Goal: Use online tool/utility: Use online tool/utility

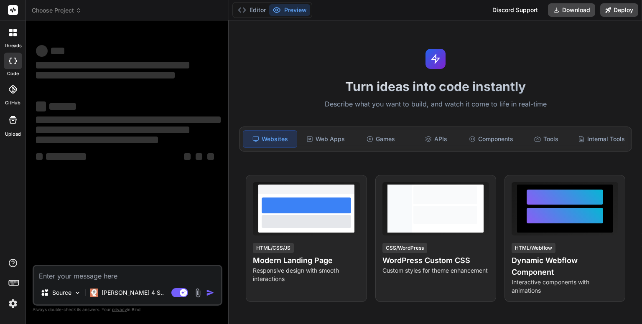
type textarea "x"
click at [15, 10] on icon at bounding box center [13, 10] width 6 height 5
click at [9, 41] on div at bounding box center [13, 33] width 18 height 18
type textarea "x"
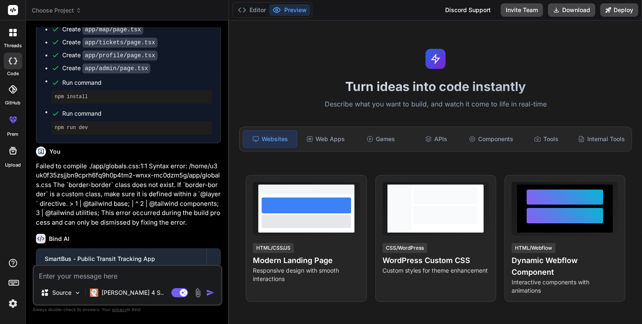
scroll to position [2250, 0]
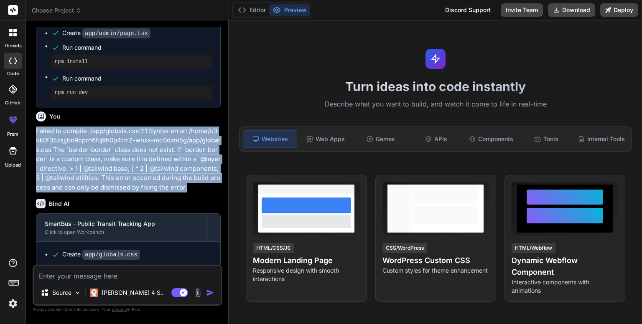
drag, startPoint x: 194, startPoint y: 185, endPoint x: 36, endPoint y: 128, distance: 167.6
click at [36, 128] on p "Failed to compile ./app/globals.css:1:1 Syntax error: /home/u3uk0f35zsjjbn9cprh…" at bounding box center [128, 160] width 185 height 66
click at [51, 134] on p "Failed to compile ./app/globals.css:1:1 Syntax error: /home/u3uk0f35zsjjbn9cprh…" at bounding box center [128, 160] width 185 height 66
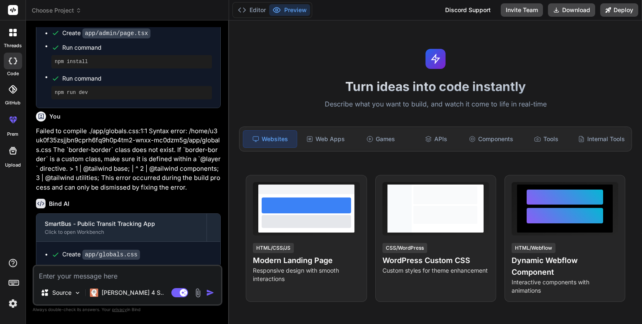
click at [433, 22] on div "Turn ideas into code instantly Describe what you want to build, and watch it co…" at bounding box center [435, 172] width 413 height 304
click at [251, 5] on button "Editor" at bounding box center [252, 10] width 35 height 12
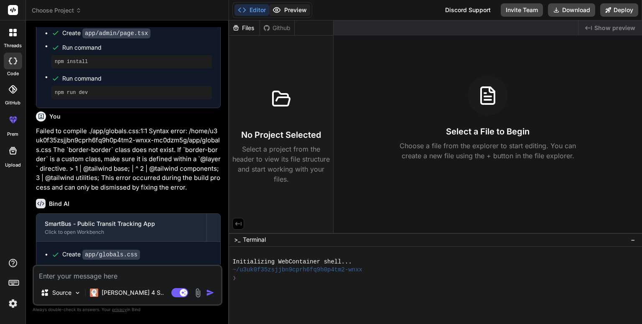
click at [299, 14] on button "Preview" at bounding box center [289, 10] width 41 height 12
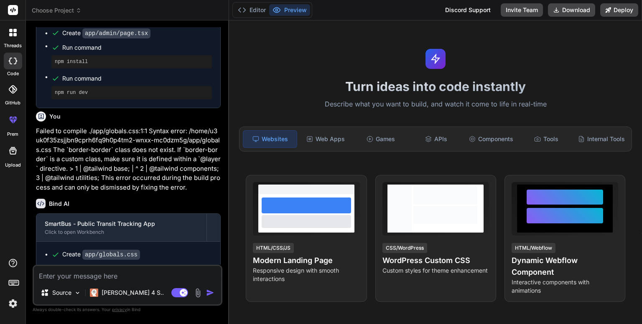
click at [12, 37] on div at bounding box center [13, 33] width 18 height 18
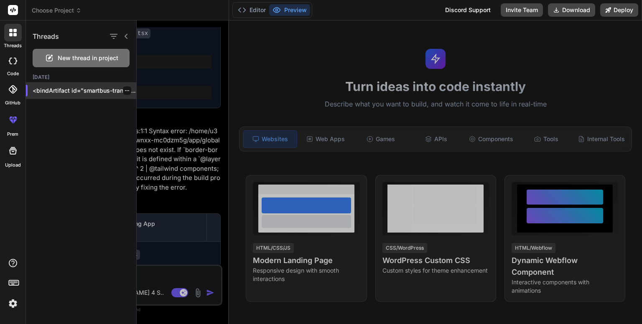
click at [56, 91] on p "<bindArtifact id="smartbus-transit-app" title="SmartBus - Public Transit Tracki…" at bounding box center [85, 91] width 104 height 8
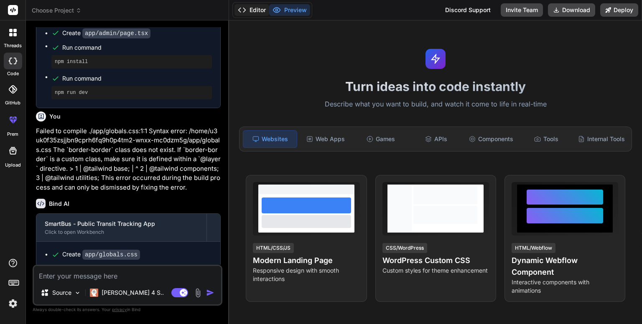
click at [258, 10] on button "Editor" at bounding box center [252, 10] width 35 height 12
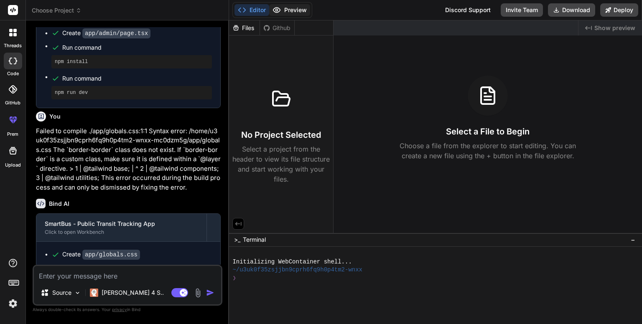
click at [289, 10] on button "Preview" at bounding box center [289, 10] width 41 height 12
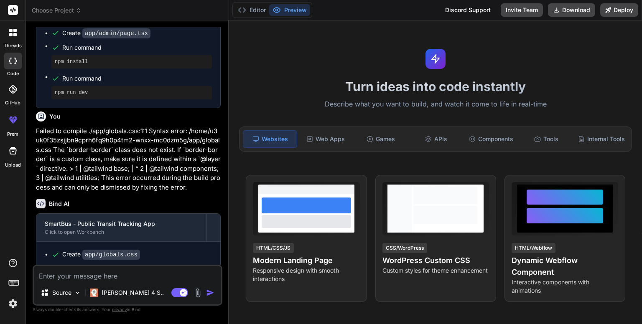
click at [289, 10] on button "Preview" at bounding box center [289, 10] width 41 height 12
click at [264, 8] on button "Editor" at bounding box center [252, 10] width 35 height 12
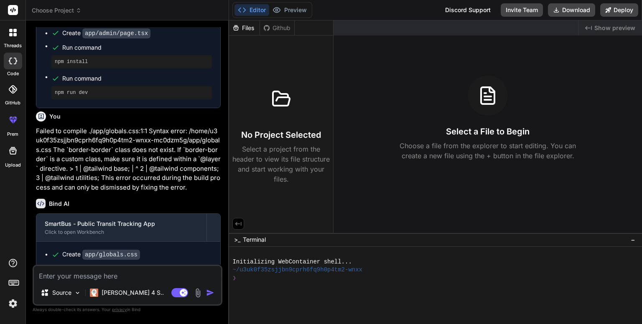
click at [274, 27] on div "Github" at bounding box center [277, 28] width 34 height 8
click at [244, 28] on div "Files" at bounding box center [244, 28] width 31 height 8
click at [13, 157] on div at bounding box center [13, 151] width 20 height 20
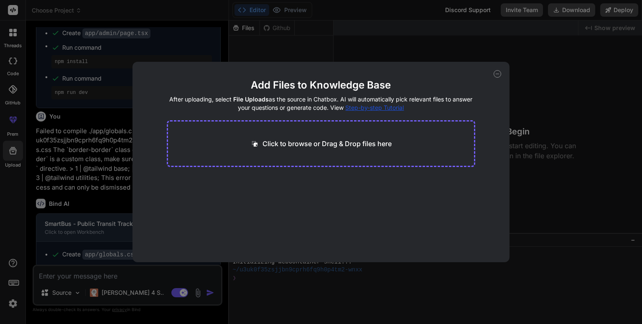
click at [498, 72] on icon at bounding box center [498, 74] width 8 height 8
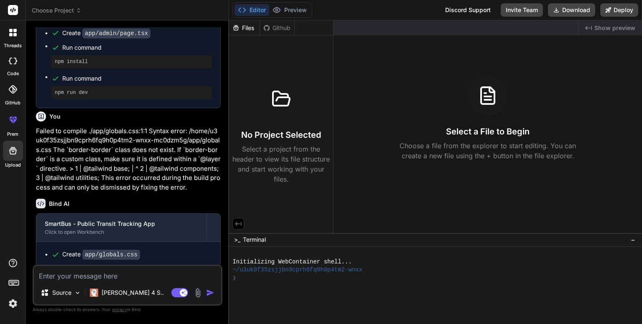
type textarea "x"
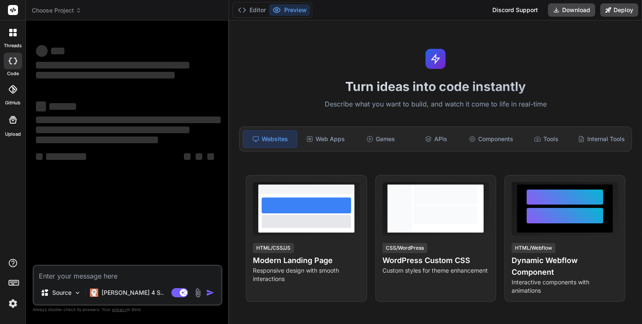
click at [12, 282] on rect at bounding box center [12, 282] width 1 height 1
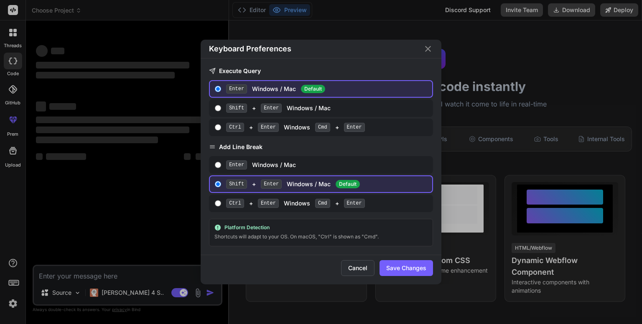
type textarea "x"
click at [286, 112] on div "Shift + Enter Windows / Mac" at bounding box center [327, 108] width 203 height 9
click at [221, 112] on input "Shift + Enter Windows / Mac" at bounding box center [218, 108] width 6 height 7
radio input "true"
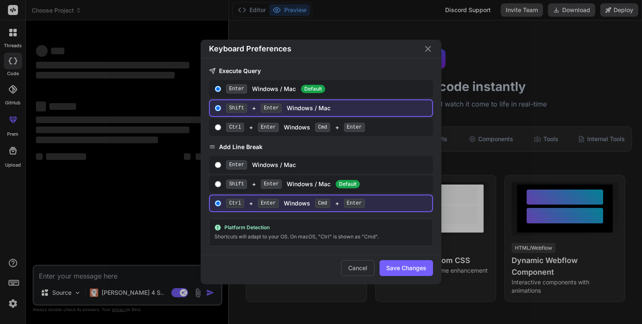
click at [271, 88] on div "Enter Windows / Mac Default" at bounding box center [327, 88] width 203 height 9
click at [221, 88] on input "Enter Windows / Mac Default" at bounding box center [218, 89] width 6 height 7
radio input "true"
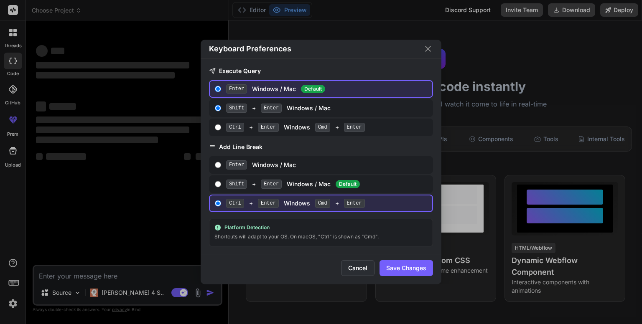
click at [365, 270] on button "Cancel" at bounding box center [357, 269] width 33 height 16
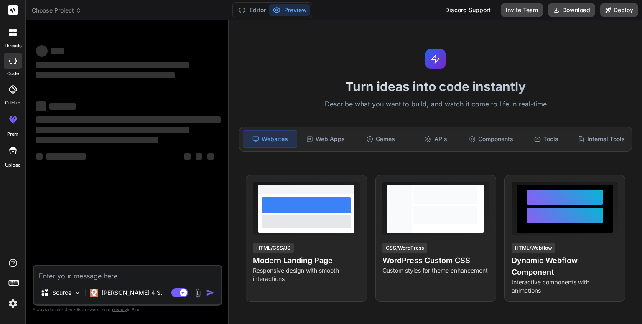
click at [13, 93] on icon at bounding box center [12, 89] width 8 height 8
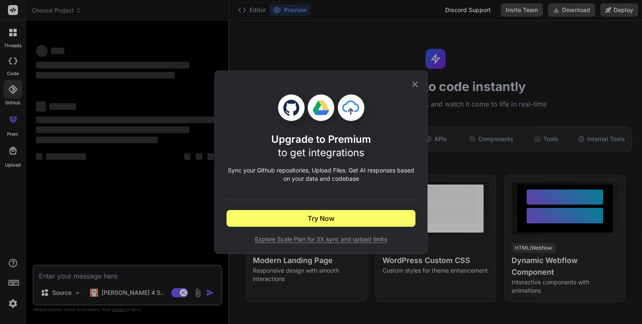
click at [414, 84] on icon at bounding box center [415, 84] width 9 height 9
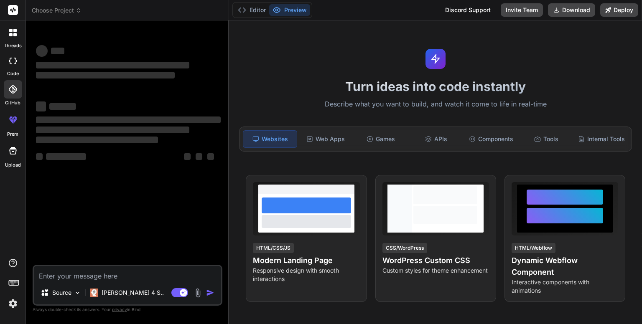
click at [12, 8] on rect at bounding box center [13, 10] width 10 height 10
click at [49, 8] on span "Choose Project" at bounding box center [57, 10] width 50 height 8
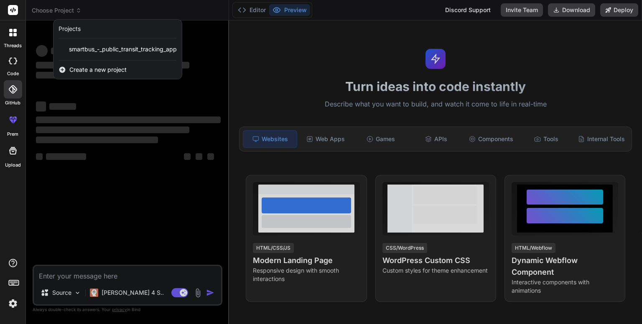
click at [109, 88] on div at bounding box center [321, 162] width 642 height 324
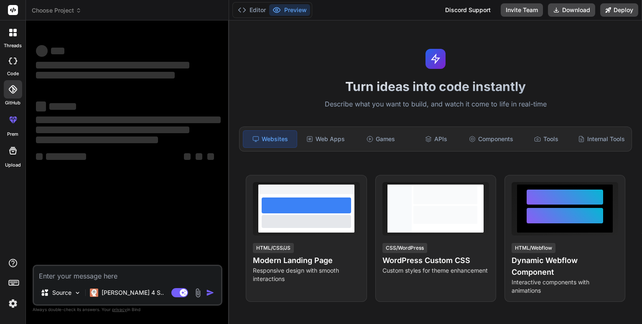
type textarea "x"
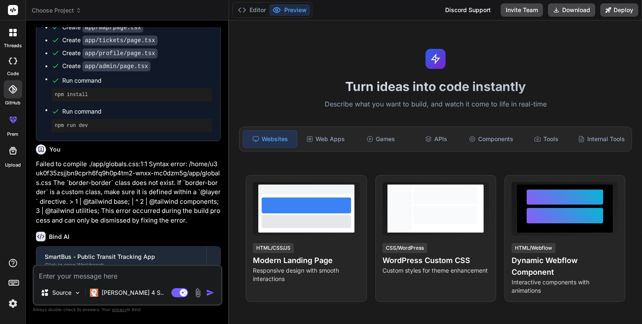
scroll to position [2250, 0]
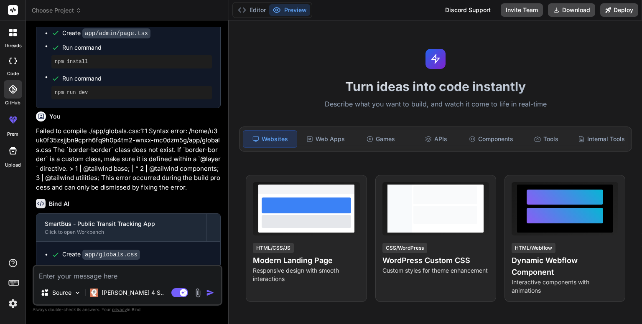
click at [108, 281] on textarea at bounding box center [127, 273] width 187 height 15
type textarea "ru"
type textarea "x"
type textarea "run"
type textarea "x"
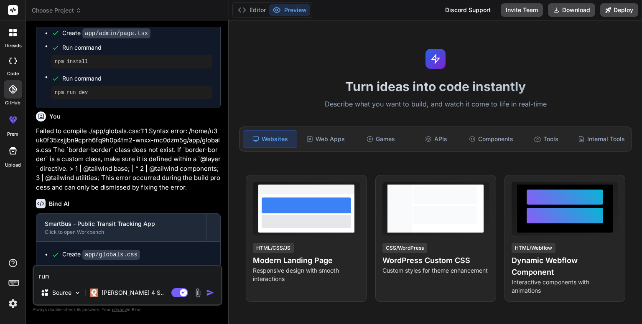
type textarea "run"
type textarea "x"
type textarea "run t"
type textarea "x"
type textarea "run th"
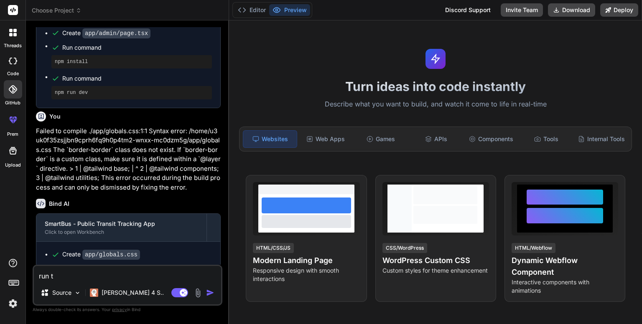
type textarea "x"
type textarea "run thi"
type textarea "x"
type textarea "run this"
type textarea "x"
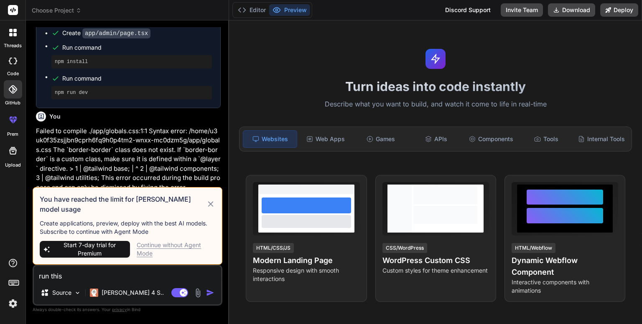
type textarea "run this"
click at [161, 247] on div "Continue without Agent Mode" at bounding box center [176, 249] width 79 height 17
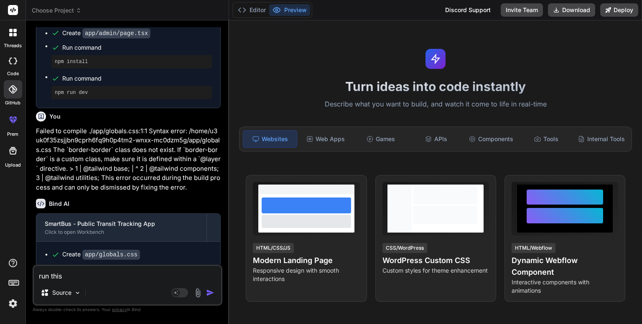
click at [169, 282] on div "run this Source Agent Mode. When this toggle is activated, AI automatically mak…" at bounding box center [128, 285] width 190 height 41
click at [146, 277] on textarea "run this" at bounding box center [127, 273] width 187 height 15
type textarea "x"
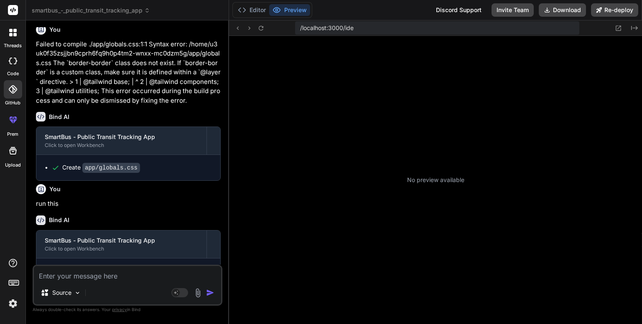
scroll to position [184, 0]
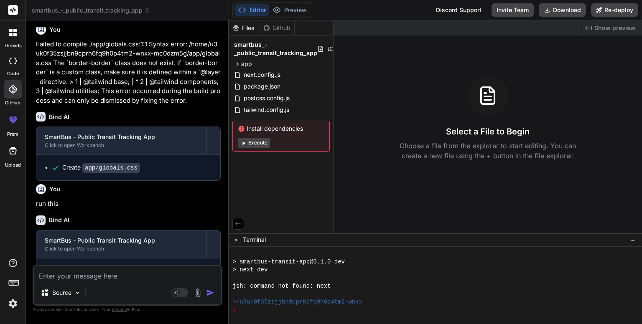
click at [245, 142] on icon at bounding box center [243, 143] width 6 height 6
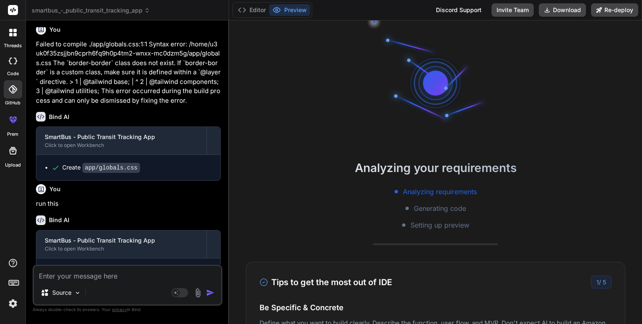
scroll to position [281, 0]
type textarea "x"
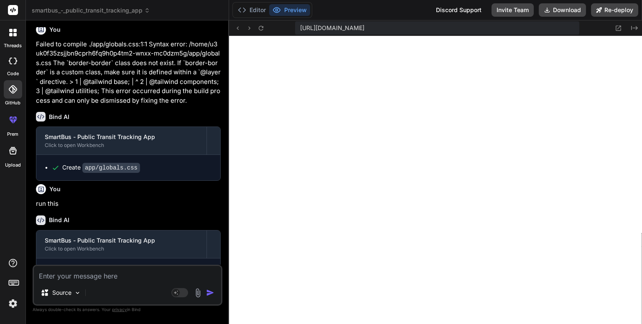
scroll to position [2372, 0]
